Goal: Information Seeking & Learning: Learn about a topic

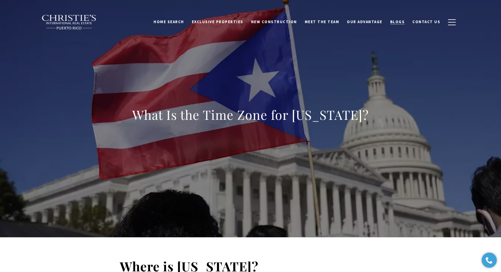
click at [398, 21] on span "Blogs" at bounding box center [397, 21] width 15 height 5
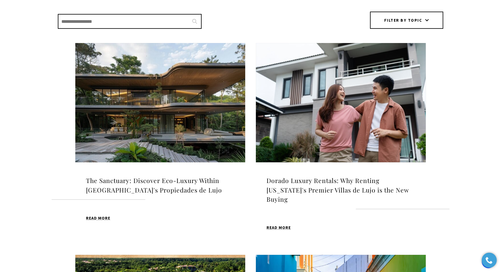
scroll to position [198, 0]
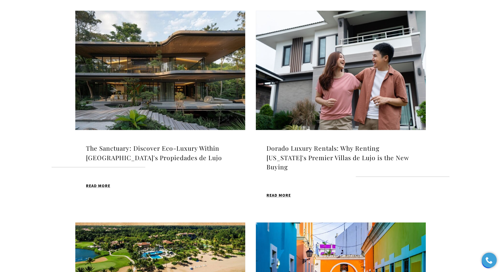
click at [158, 78] on img at bounding box center [160, 70] width 170 height 119
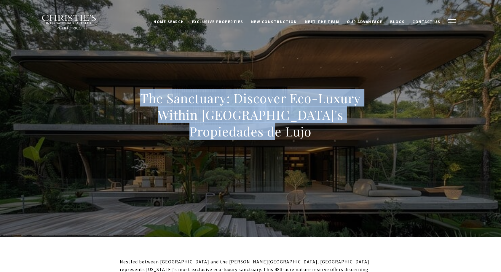
drag, startPoint x: 223, startPoint y: 105, endPoint x: 416, endPoint y: 118, distance: 192.9
click at [416, 118] on div "The Sanctuary: Discover Eco-Luxury Within [GEOGRAPHIC_DATA]'s Propiedades de Lu…" at bounding box center [250, 119] width 415 height 178
